Goal: Navigation & Orientation: Find specific page/section

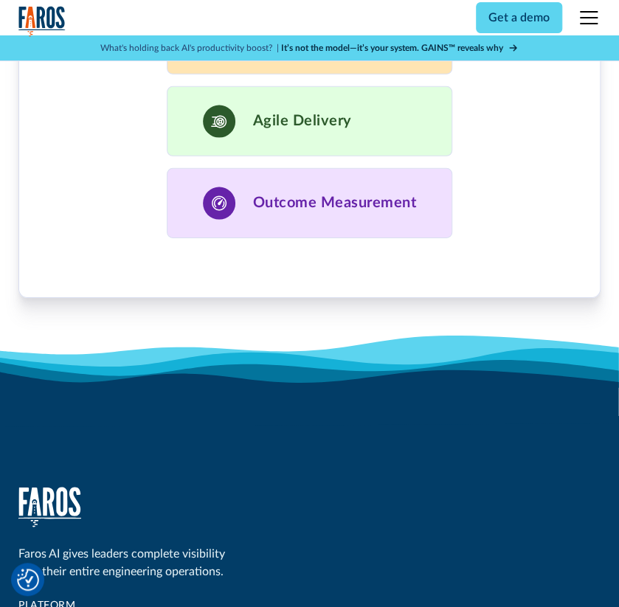
click at [429, 222] on div "Outcome Measurement" at bounding box center [310, 203] width 286 height 70
click at [414, 212] on div "Outcome Measurement" at bounding box center [310, 203] width 286 height 70
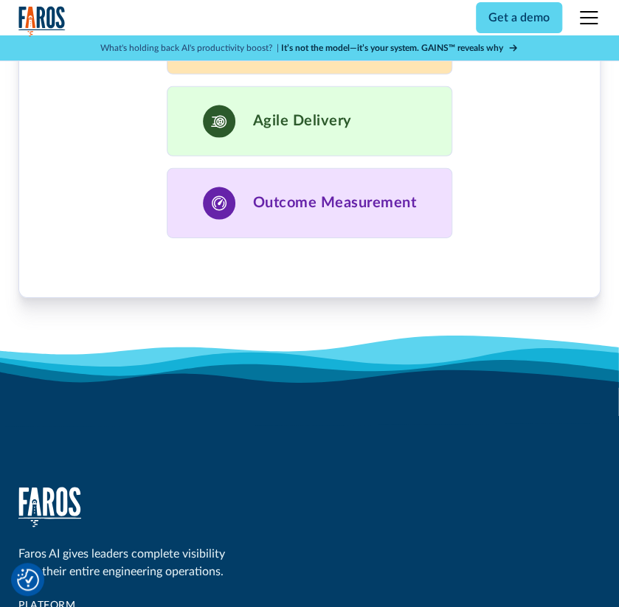
click at [428, 198] on div "Outcome Measurement" at bounding box center [310, 203] width 286 height 70
click at [413, 358] on icon at bounding box center [309, 368] width 619 height 40
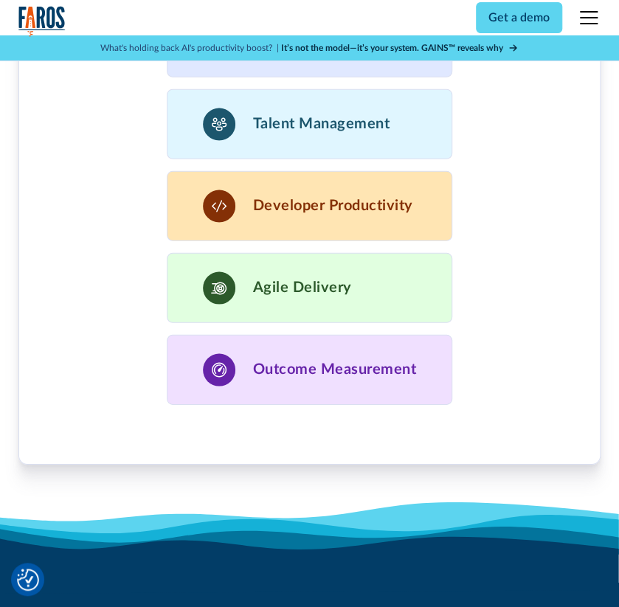
click at [428, 491] on div "Demand more from your data You deserve it We believe engineering leaders need A…" at bounding box center [309, 37] width 582 height 948
click at [428, 511] on icon at bounding box center [309, 528] width 619 height 52
click at [462, 428] on div "Demand more from your data You deserve it We believe engineering leaders need A…" at bounding box center [309, 32] width 582 height 866
drag, startPoint x: 462, startPoint y: 428, endPoint x: 462, endPoint y: 466, distance: 38.4
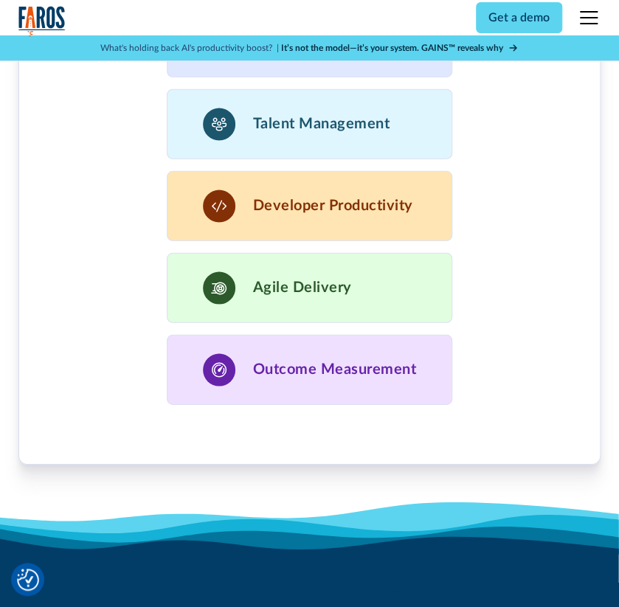
click at [462, 464] on div "Demand more from your data You deserve it We believe engineering leaders need A…" at bounding box center [309, 37] width 582 height 948
drag, startPoint x: 462, startPoint y: 466, endPoint x: 462, endPoint y: 438, distance: 28.0
click at [462, 442] on div "Demand more from your data You deserve it We believe engineering leaders need A…" at bounding box center [309, 37] width 582 height 948
click at [420, 502] on icon at bounding box center [309, 528] width 619 height 52
click at [463, 502] on icon at bounding box center [309, 528] width 619 height 52
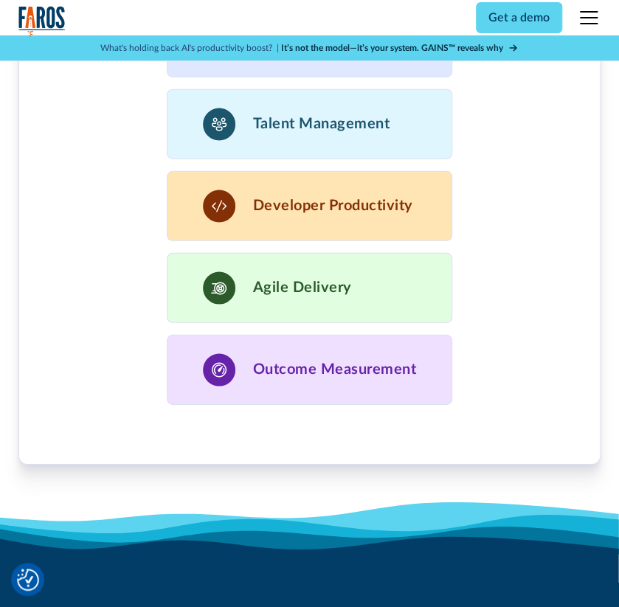
click at [463, 502] on icon at bounding box center [309, 528] width 619 height 52
click at [462, 412] on div "Demand more from your data You deserve it We believe engineering leaders need A…" at bounding box center [309, 32] width 582 height 866
click at [386, 361] on h3 "Outcome Measurement" at bounding box center [335, 370] width 164 height 18
drag, startPoint x: 386, startPoint y: 353, endPoint x: 270, endPoint y: 353, distance: 115.8
click at [270, 361] on h3 "Outcome Measurement" at bounding box center [335, 370] width 164 height 18
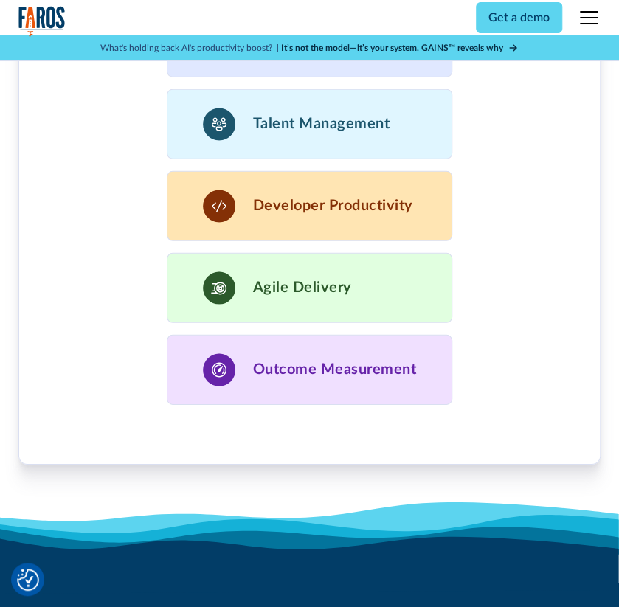
click at [530, 64] on div "Demand more from your data You deserve it We believe engineering leaders need A…" at bounding box center [309, 32] width 462 height 746
click at [55, 16] on img "home" at bounding box center [41, 21] width 47 height 30
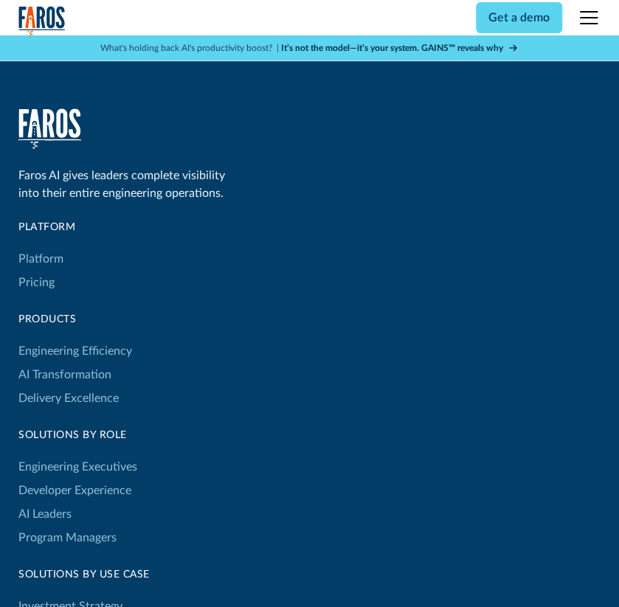
scroll to position [7095, 0]
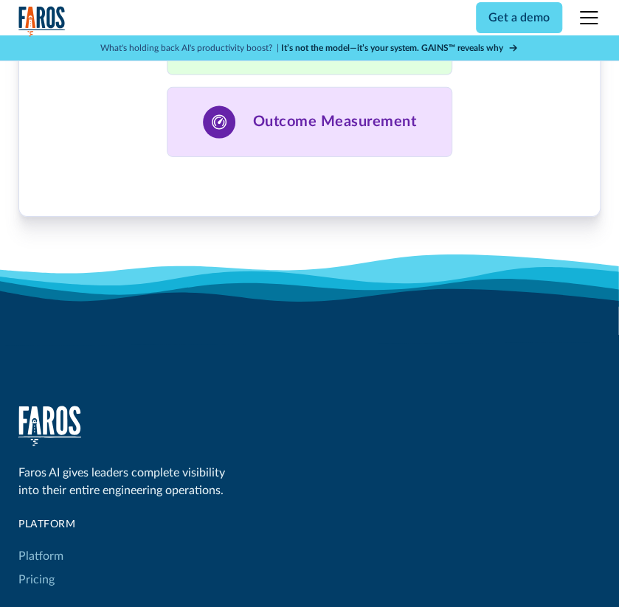
drag, startPoint x: 463, startPoint y: 294, endPoint x: 426, endPoint y: 251, distance: 57.0
click at [426, 254] on icon at bounding box center [309, 299] width 619 height 91
drag, startPoint x: 426, startPoint y: 251, endPoint x: 437, endPoint y: 307, distance: 57.1
click at [437, 307] on icon at bounding box center [309, 299] width 619 height 91
drag, startPoint x: 437, startPoint y: 307, endPoint x: 454, endPoint y: 278, distance: 33.4
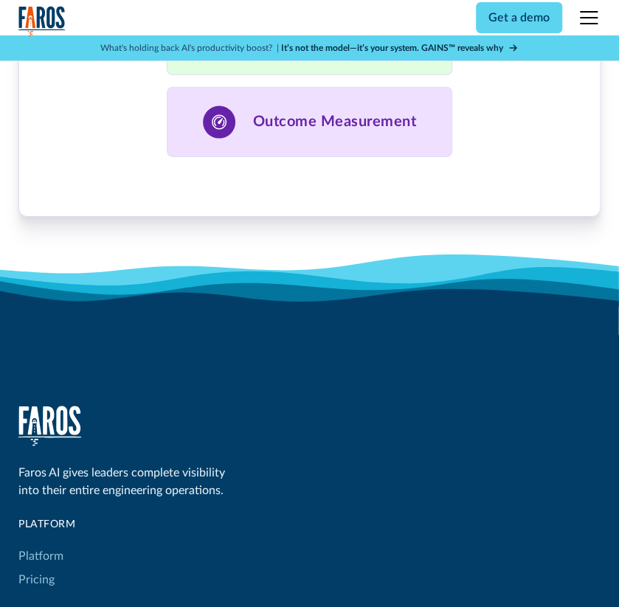
click at [454, 278] on icon at bounding box center [309, 299] width 619 height 91
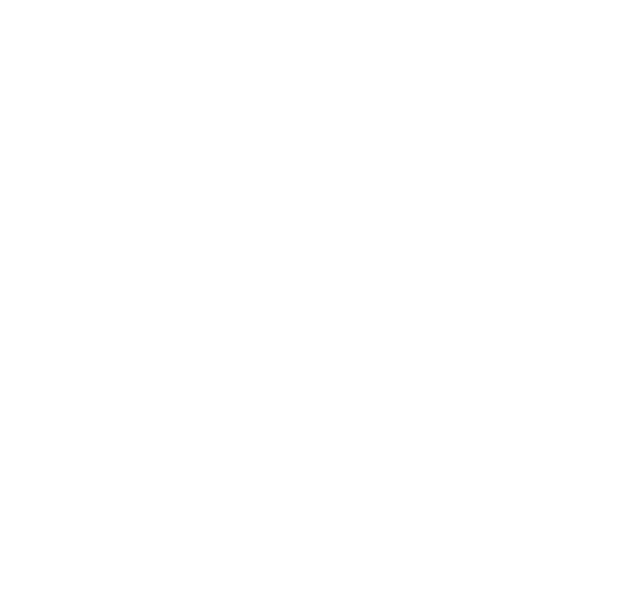
drag, startPoint x: 454, startPoint y: 278, endPoint x: 454, endPoint y: 308, distance: 30.2
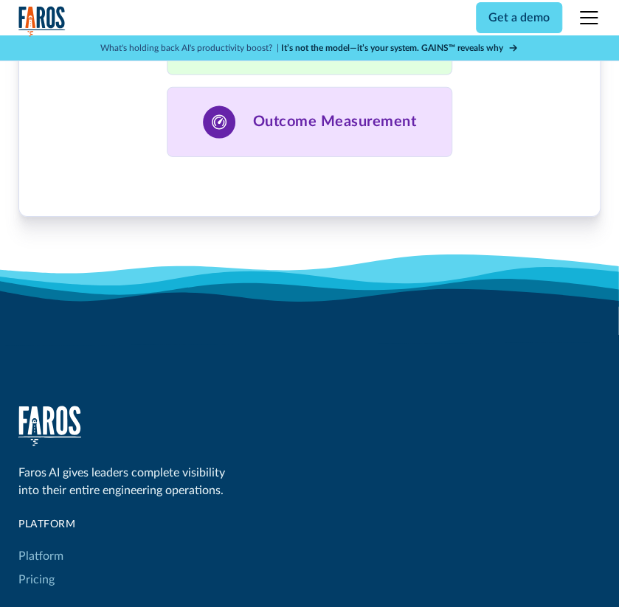
click at [442, 258] on icon at bounding box center [309, 280] width 619 height 52
click at [450, 254] on icon at bounding box center [309, 280] width 619 height 52
click at [438, 289] on icon at bounding box center [309, 317] width 619 height 57
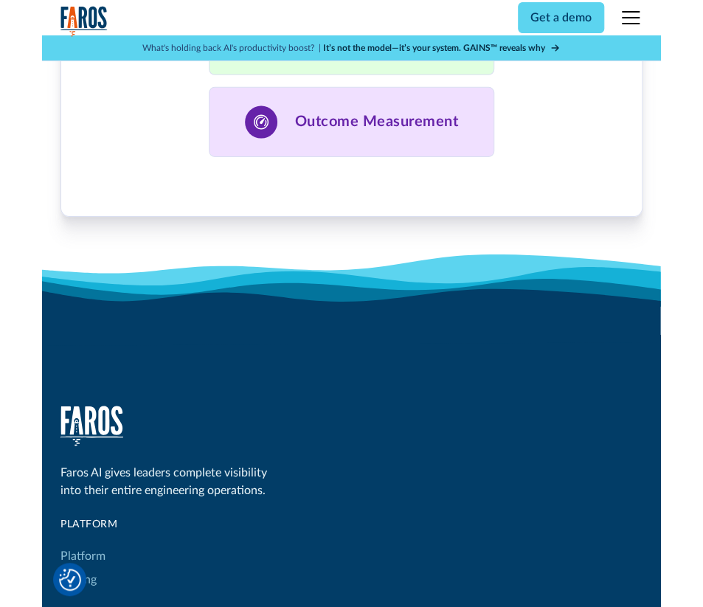
scroll to position [7173, 0]
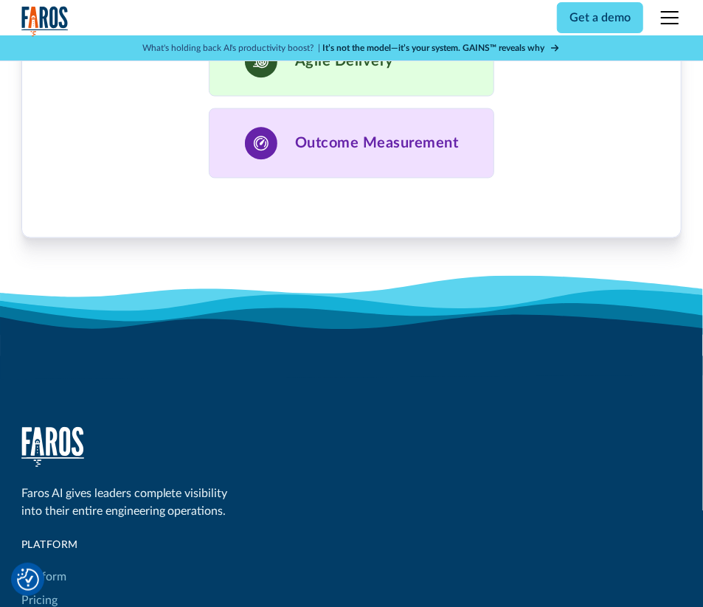
click at [618, 315] on icon at bounding box center [351, 347] width 703 height 65
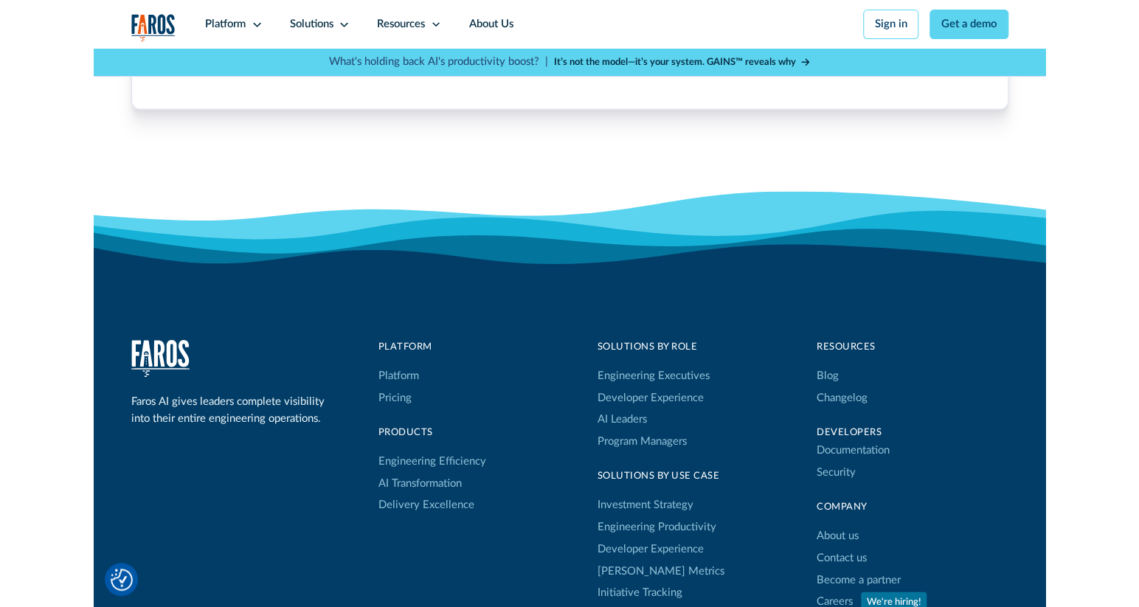
scroll to position [4251, 0]
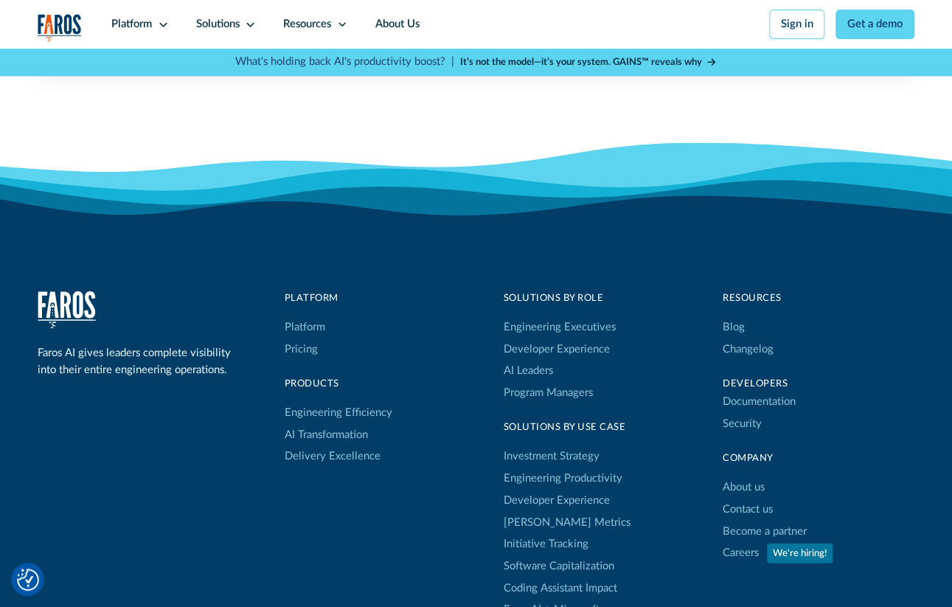
drag, startPoint x: 669, startPoint y: 269, endPoint x: 819, endPoint y: 176, distance: 176.6
click at [618, 176] on icon at bounding box center [476, 212] width 952 height 141
drag, startPoint x: 819, startPoint y: 176, endPoint x: 695, endPoint y: 192, distance: 125.1
click at [618, 192] on icon at bounding box center [476, 212] width 952 height 141
click at [618, 192] on icon at bounding box center [476, 182] width 952 height 80
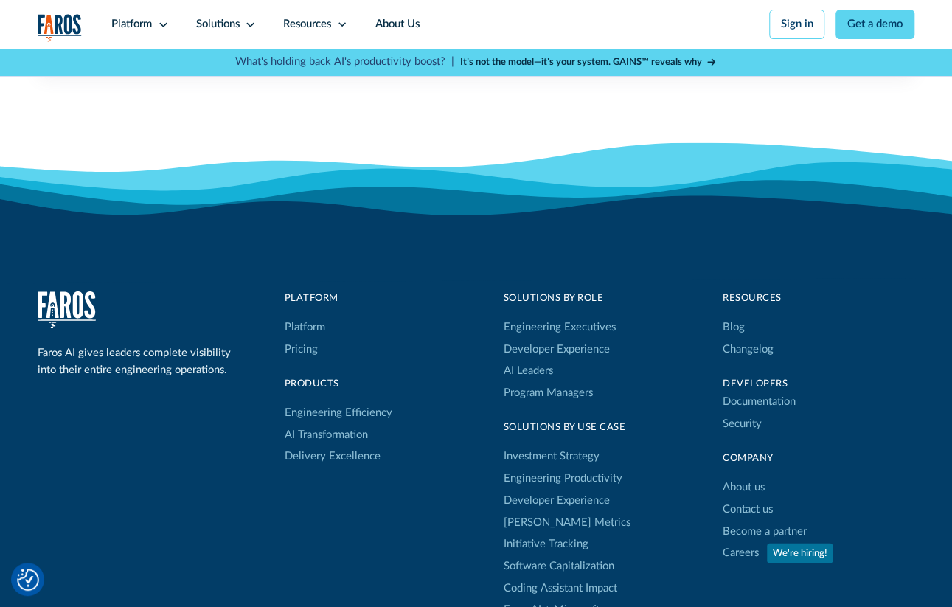
click at [618, 192] on icon at bounding box center [476, 182] width 952 height 80
click at [618, 172] on icon at bounding box center [476, 212] width 952 height 141
drag, startPoint x: 951, startPoint y: 171, endPoint x: 851, endPoint y: 167, distance: 99.6
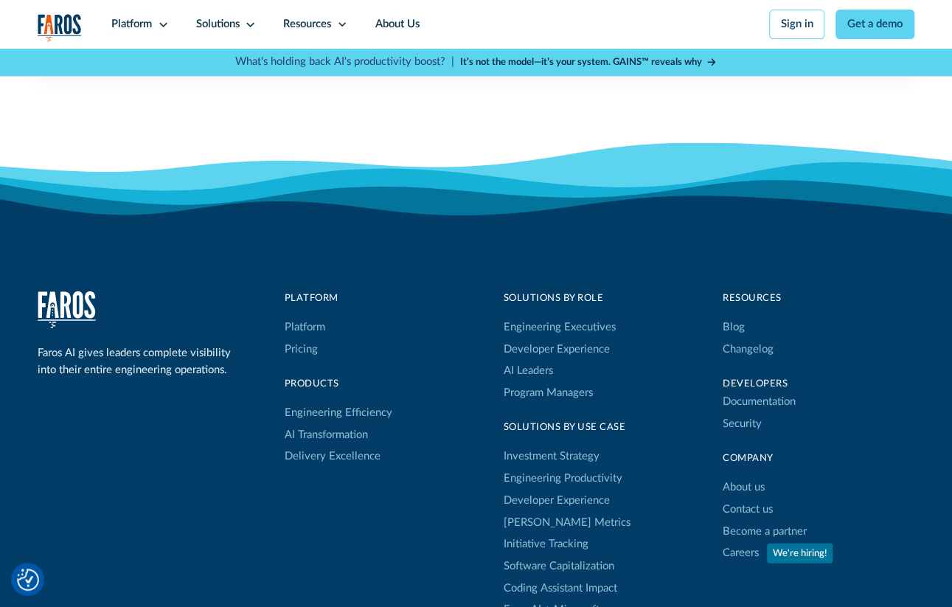
click at [618, 167] on icon at bounding box center [476, 212] width 952 height 141
click at [618, 167] on icon at bounding box center [476, 182] width 952 height 80
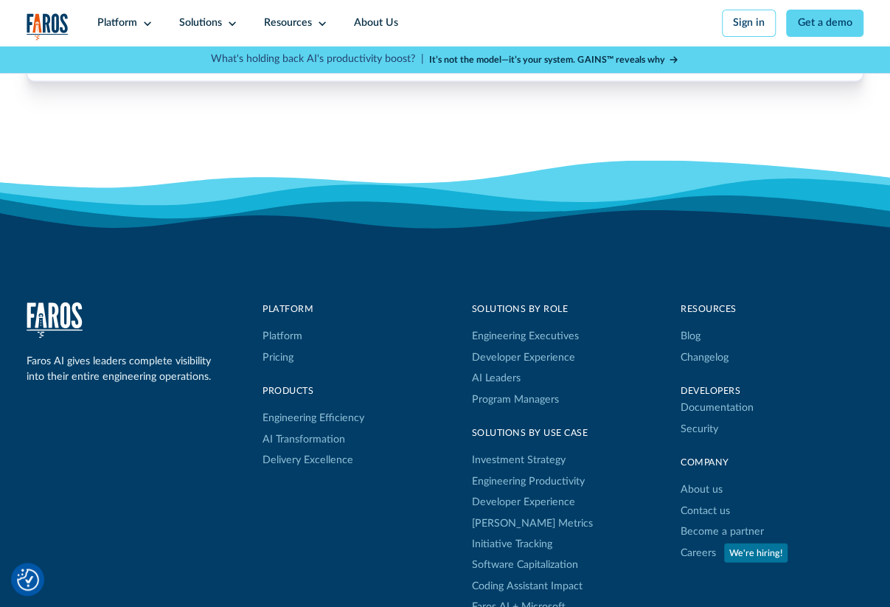
scroll to position [3936, 0]
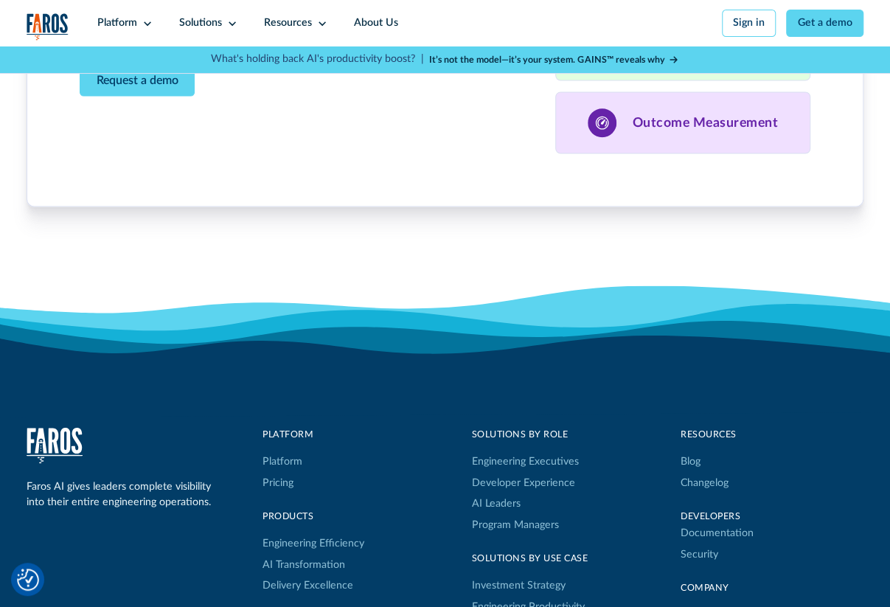
click at [618, 308] on icon at bounding box center [445, 332] width 890 height 57
click at [618, 305] on icon at bounding box center [445, 332] width 890 height 57
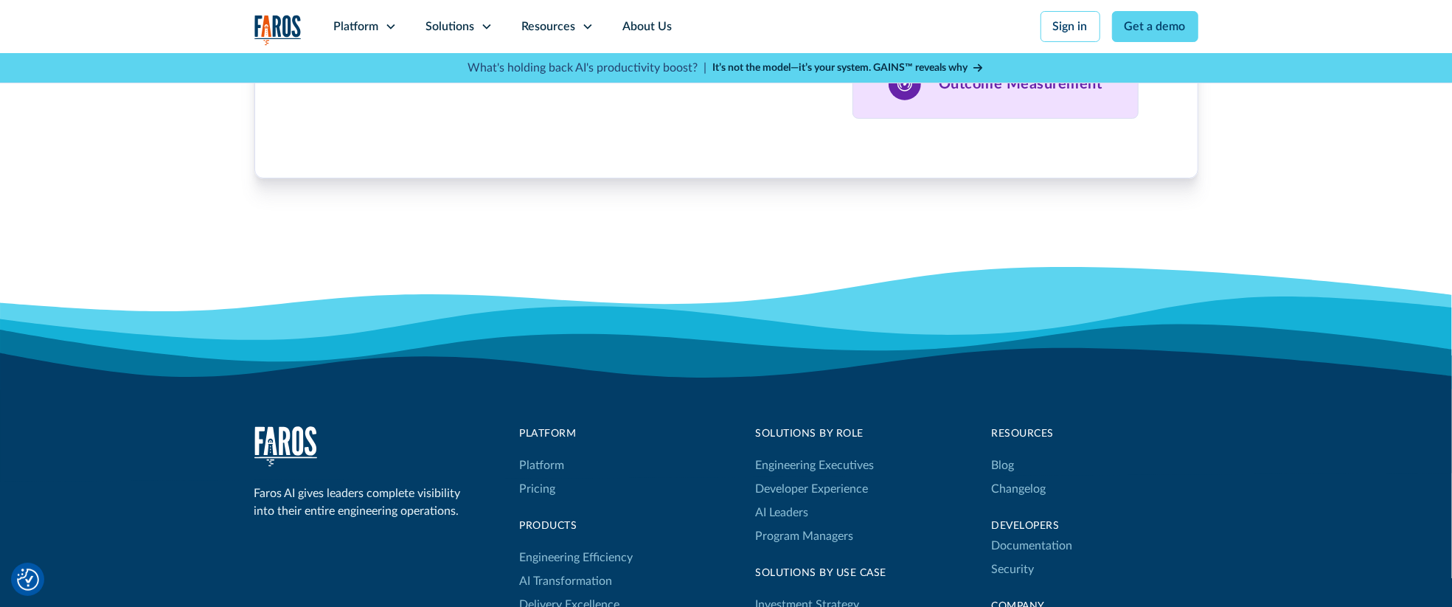
scroll to position [4495, 0]
